Goal: Communication & Community: Answer question/provide support

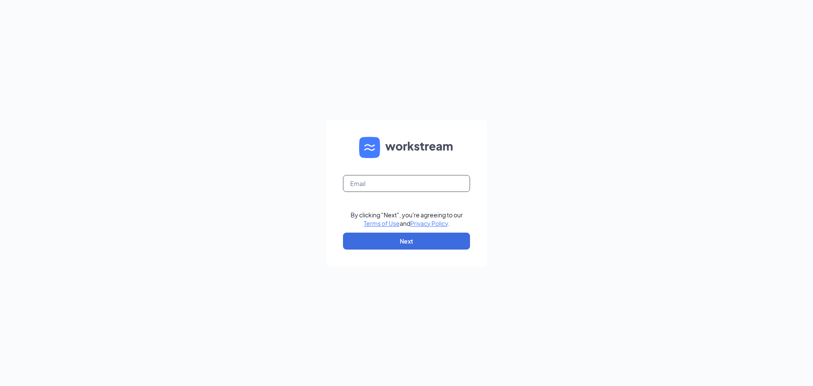
click at [362, 185] on input "text" at bounding box center [406, 183] width 127 height 17
type input "mkmosleycfa@gmail.com"
click at [348, 236] on button "Next" at bounding box center [406, 240] width 127 height 17
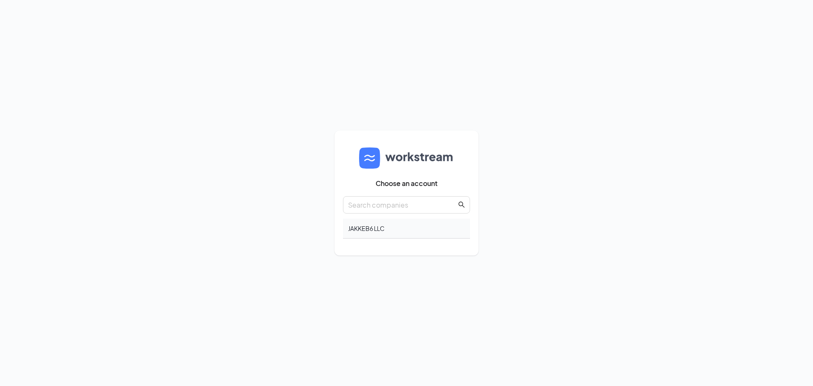
click at [381, 224] on div "JAKKEB6 LLC" at bounding box center [406, 228] width 127 height 20
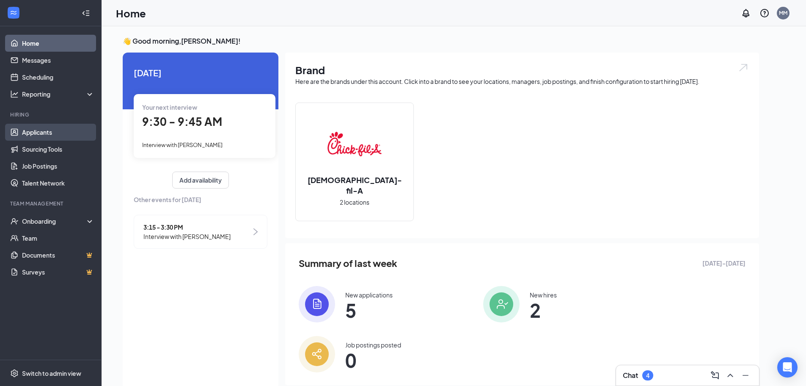
click at [39, 139] on link "Applicants" at bounding box center [58, 132] width 72 height 17
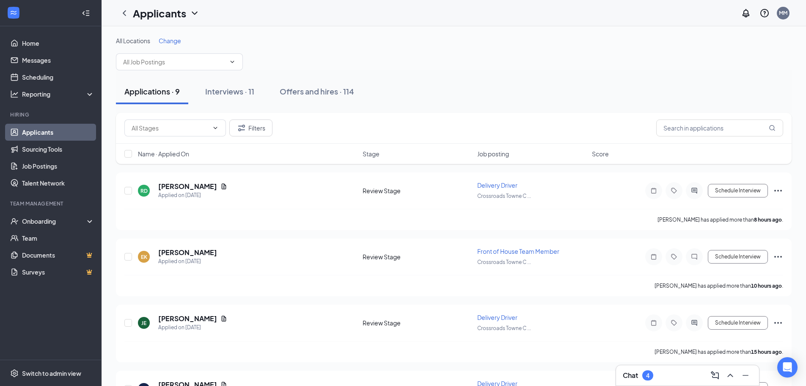
click at [662, 380] on div "Chat 4" at bounding box center [688, 375] width 130 height 14
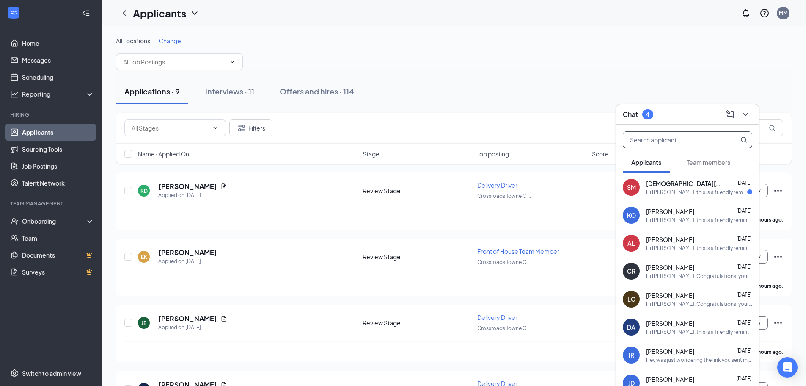
click at [651, 138] on input "text" at bounding box center [674, 140] width 100 height 16
type input "M"
click at [677, 166] on div "Applicants Team members" at bounding box center [688, 162] width 130 height 21
click at [686, 162] on button "Team members" at bounding box center [709, 162] width 61 height 21
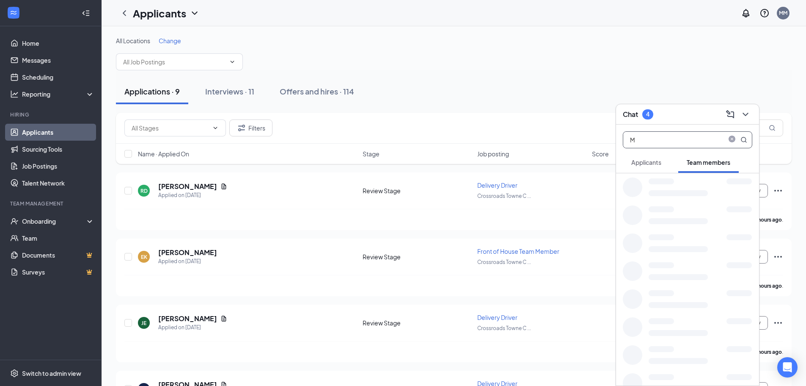
click at [665, 138] on input "M" at bounding box center [674, 140] width 100 height 16
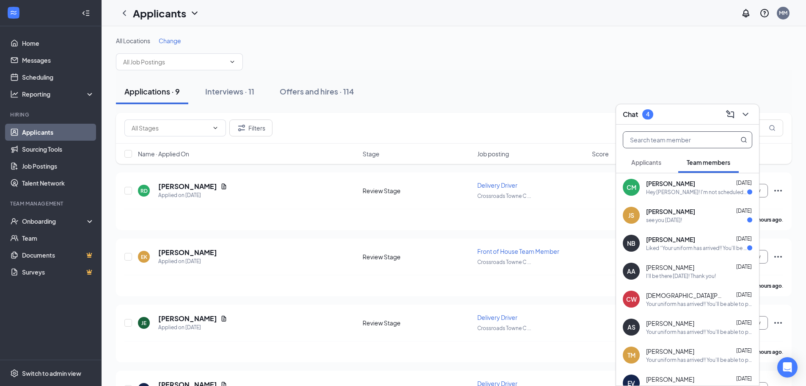
click at [657, 166] on div "Applicants" at bounding box center [647, 162] width 30 height 8
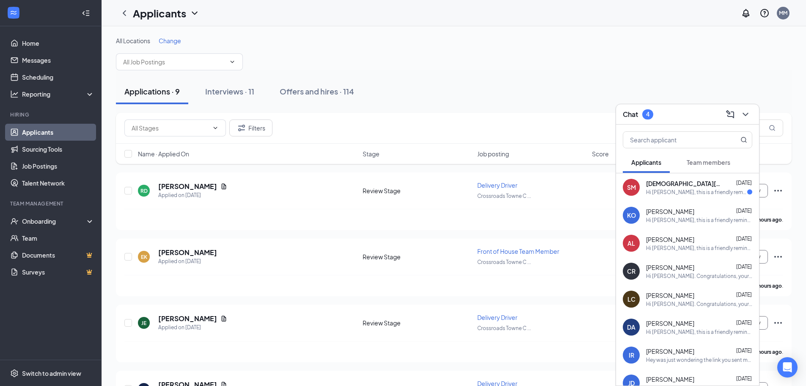
click at [671, 186] on span "[DEMOGRAPHIC_DATA][PERSON_NAME]" at bounding box center [684, 183] width 76 height 8
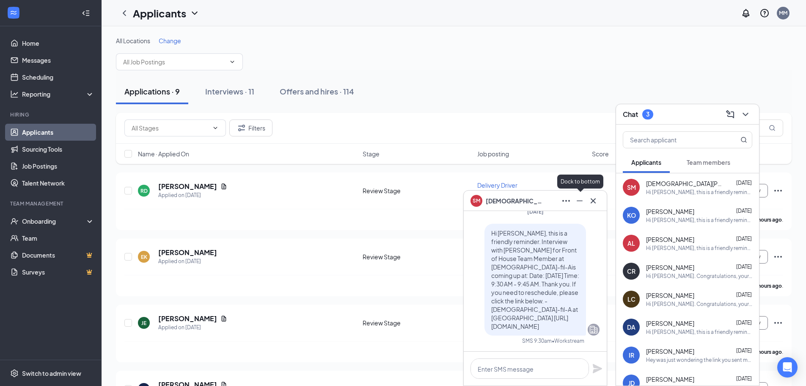
click at [575, 205] on icon "Minimize" at bounding box center [580, 201] width 10 height 10
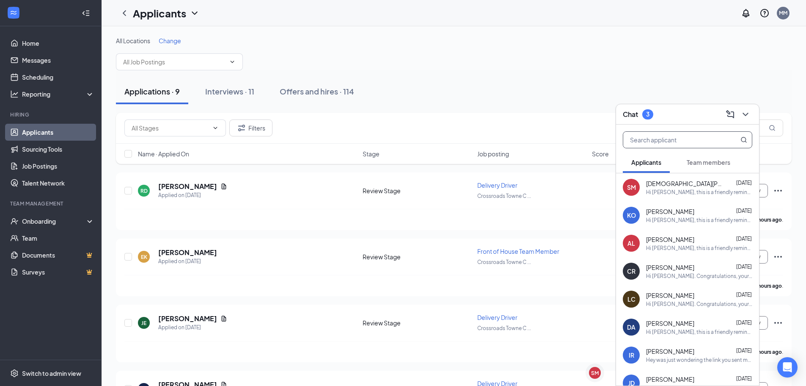
click at [675, 146] on input "text" at bounding box center [674, 140] width 100 height 16
click at [701, 160] on span "Team members" at bounding box center [709, 162] width 44 height 8
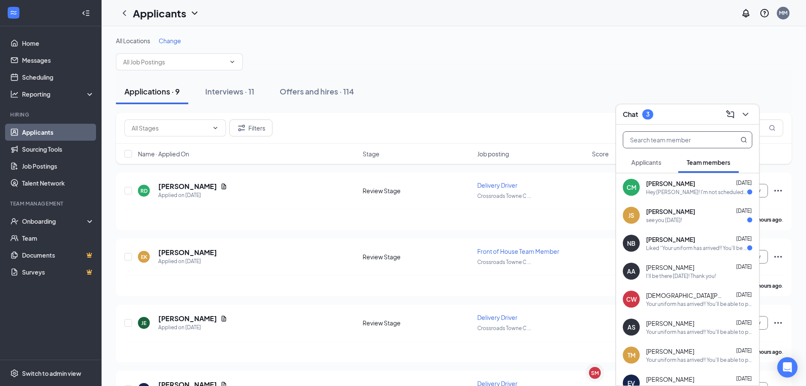
click at [678, 142] on input "text" at bounding box center [674, 140] width 100 height 16
click at [690, 213] on div "[PERSON_NAME] [DATE]" at bounding box center [699, 211] width 106 height 8
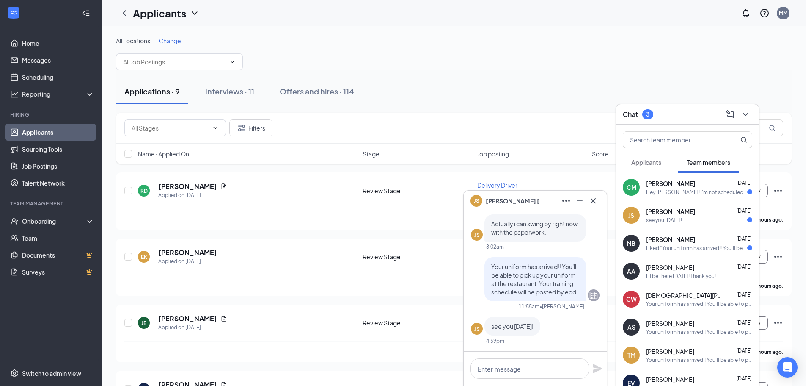
click at [688, 245] on div "Liked “Your uniform has arrived!! You'll be able to pick up your uniform at the…" at bounding box center [696, 247] width 101 height 7
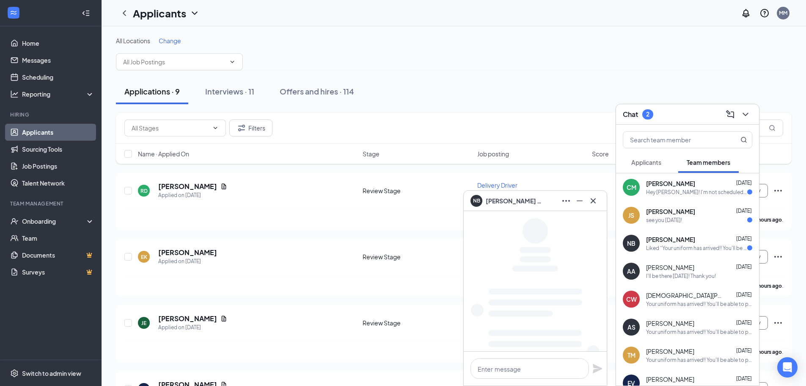
click at [665, 182] on span "[PERSON_NAME]" at bounding box center [670, 183] width 49 height 8
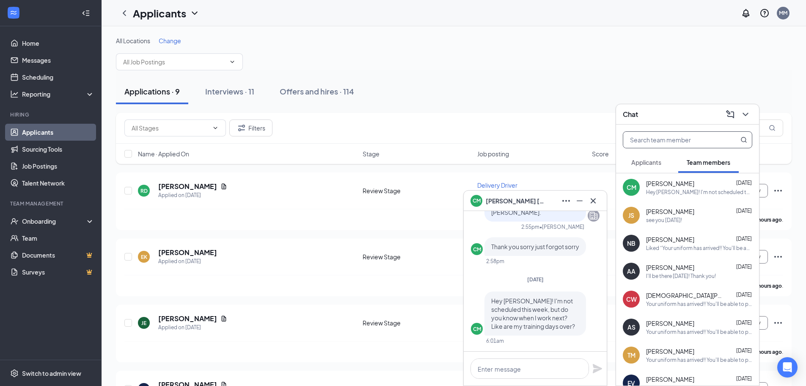
click at [660, 133] on input "text" at bounding box center [674, 140] width 100 height 16
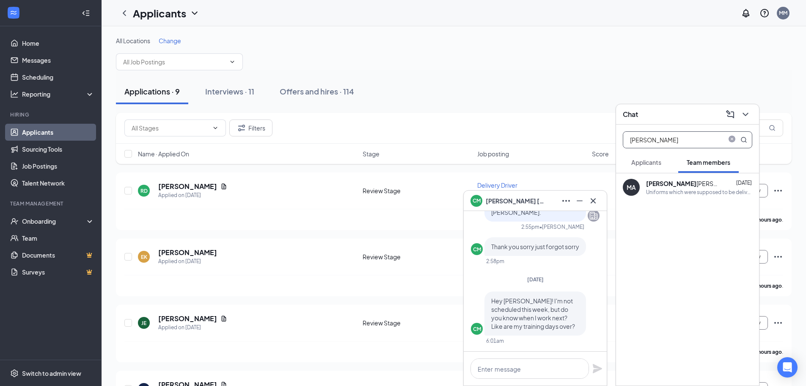
type input "[PERSON_NAME]"
click at [670, 190] on div "Uniforms which were supposed to be delivered [DATE] have yet to come into the r…" at bounding box center [699, 191] width 106 height 7
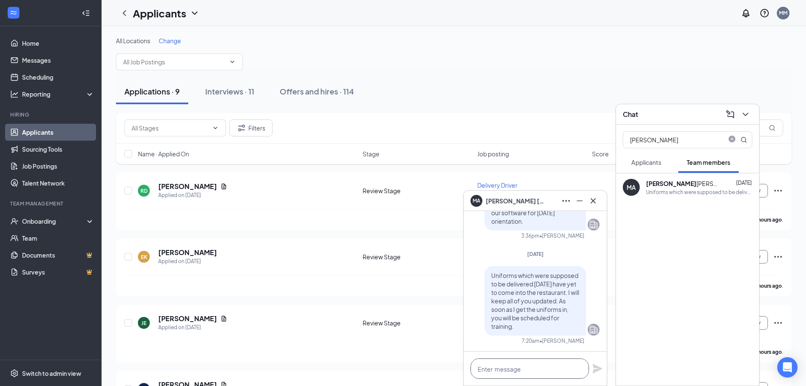
click at [558, 368] on textarea at bounding box center [530, 368] width 119 height 20
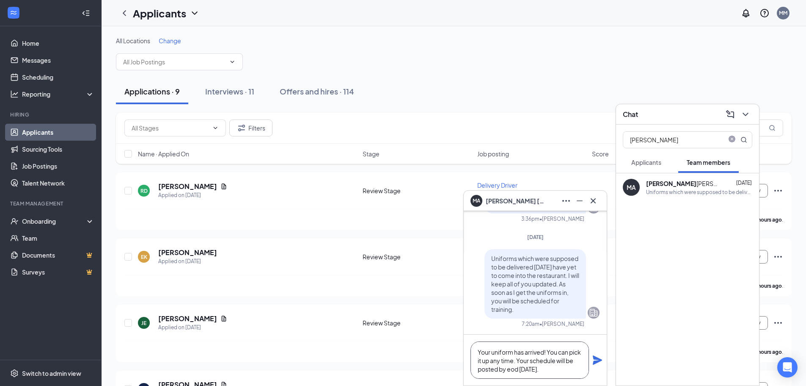
drag, startPoint x: 555, startPoint y: 371, endPoint x: 475, endPoint y: 346, distance: 83.4
click at [475, 346] on textarea "Your uniform has arrived! You can pick it up any time. Your schedule will be po…" at bounding box center [530, 359] width 119 height 37
type textarea "Your uniform has arrived! You can pick it up any time. Your schedule will be po…"
click at [595, 362] on icon "Plane" at bounding box center [597, 359] width 9 height 9
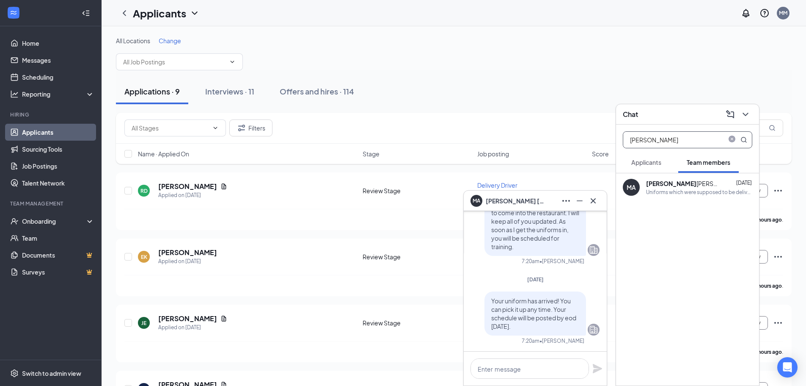
click at [653, 135] on input "[PERSON_NAME]" at bounding box center [674, 140] width 100 height 16
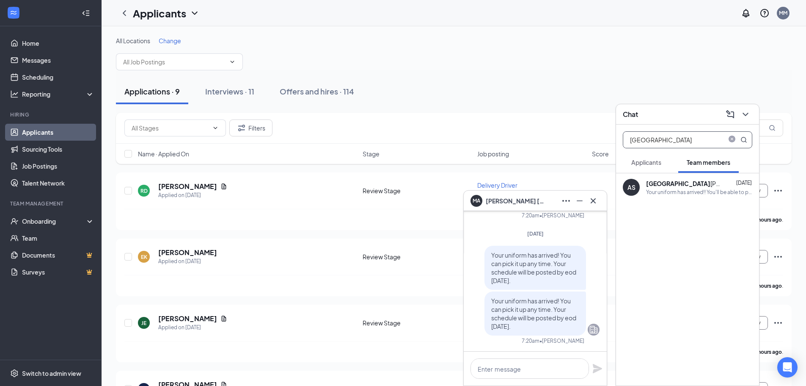
type input "[GEOGRAPHIC_DATA]"
click at [701, 195] on div "Your uniform has arrived!! You'll be able to pick up your uniform at the restau…" at bounding box center [699, 191] width 106 height 7
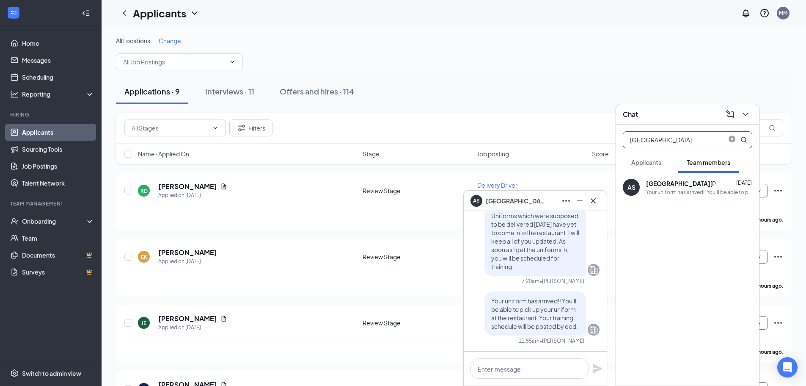
click at [682, 147] on input "[GEOGRAPHIC_DATA]" at bounding box center [674, 140] width 100 height 16
click at [681, 145] on input "[GEOGRAPHIC_DATA]" at bounding box center [674, 140] width 100 height 16
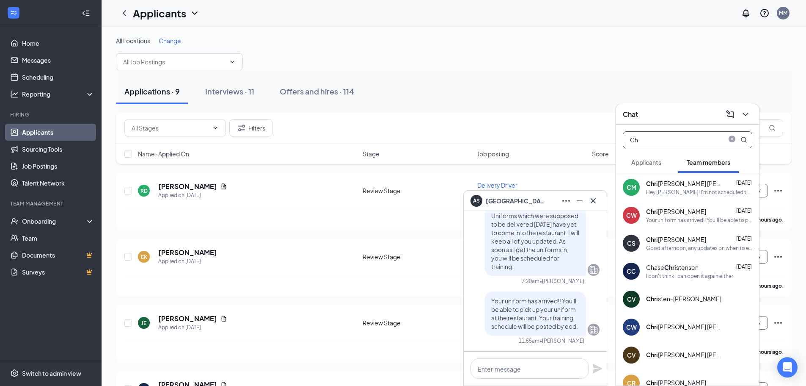
type input "C"
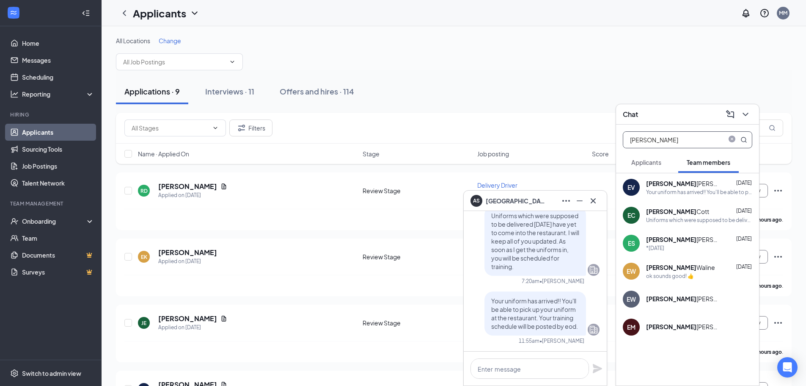
click at [649, 143] on input "[PERSON_NAME]" at bounding box center [674, 140] width 100 height 16
click at [650, 142] on input "[PERSON_NAME]" at bounding box center [674, 140] width 100 height 16
type input "[PERSON_NAME]"
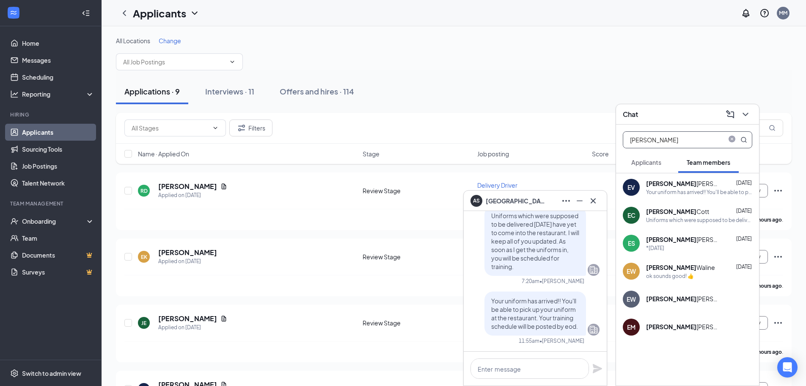
click at [672, 210] on div "[PERSON_NAME]" at bounding box center [677, 211] width 63 height 8
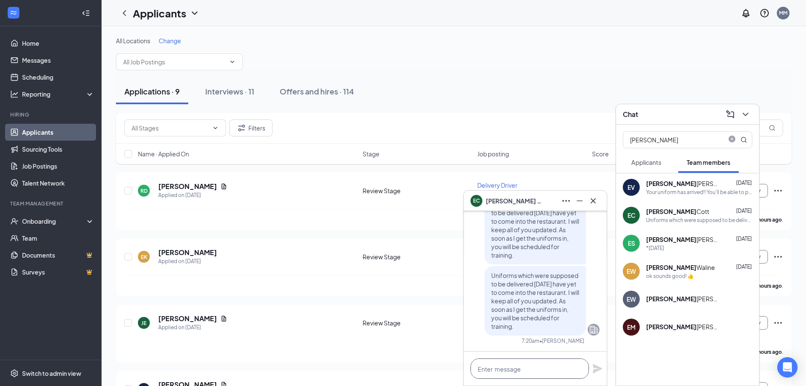
click at [542, 362] on textarea at bounding box center [530, 368] width 119 height 20
paste textarea "Your uniform has arrived! You can pick it up any time. Your schedule will be po…"
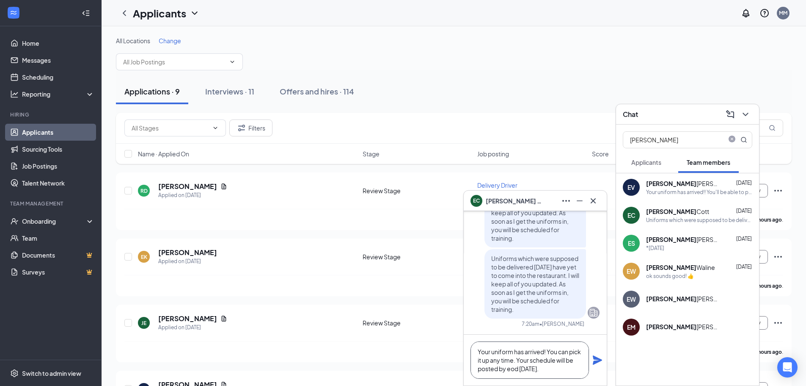
type textarea "Your uniform has arrived! You can pick it up any time. Your schedule will be po…"
click at [595, 362] on icon "Plane" at bounding box center [597, 359] width 9 height 9
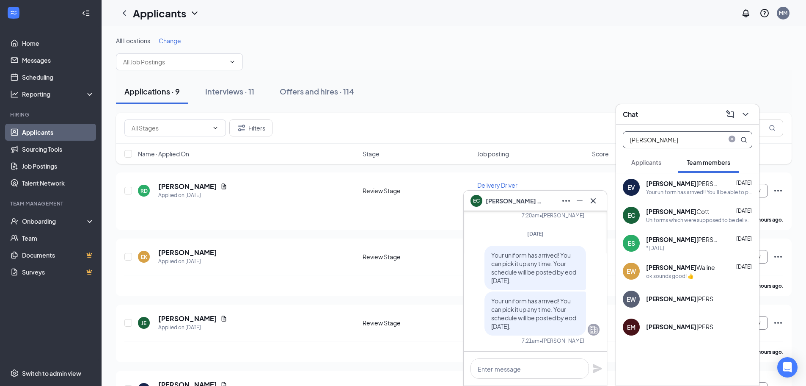
click at [661, 141] on input "[PERSON_NAME]" at bounding box center [674, 140] width 100 height 16
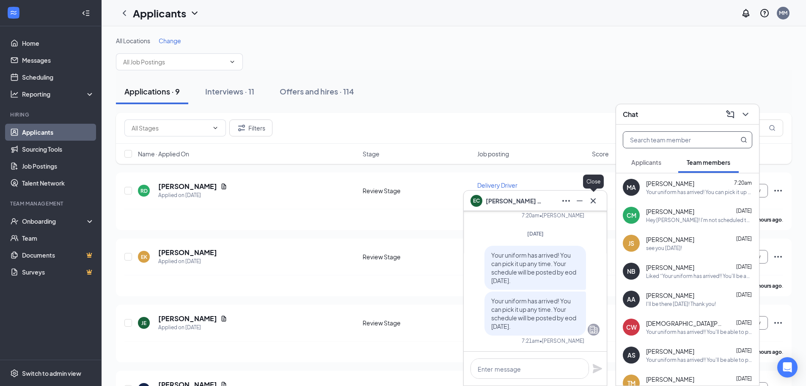
click at [594, 198] on icon "Cross" at bounding box center [593, 201] width 10 height 10
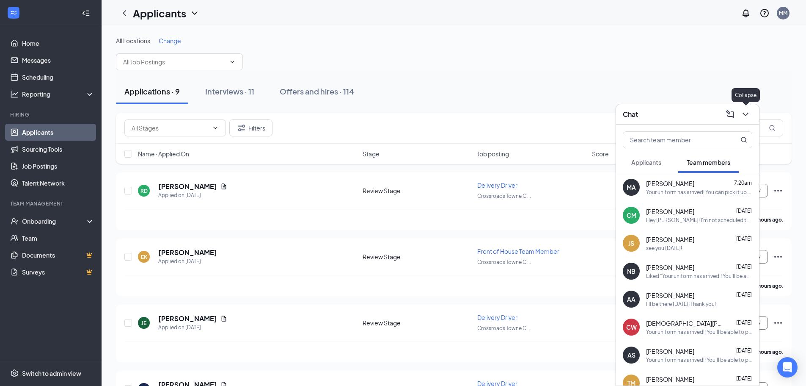
click at [741, 116] on icon "ChevronDown" at bounding box center [746, 114] width 10 height 10
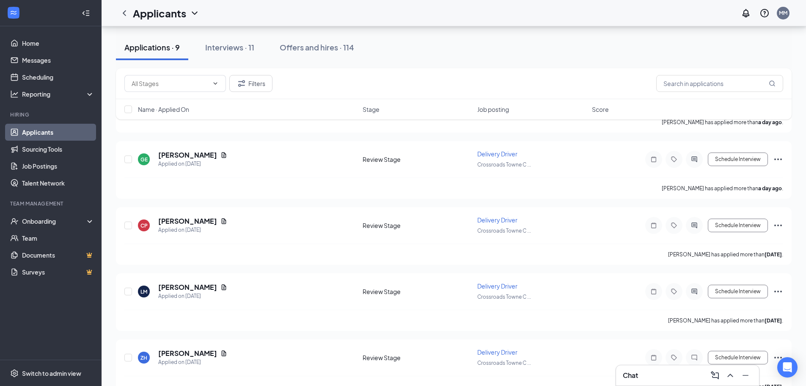
scroll to position [381, 0]
